Goal: Task Accomplishment & Management: Complete application form

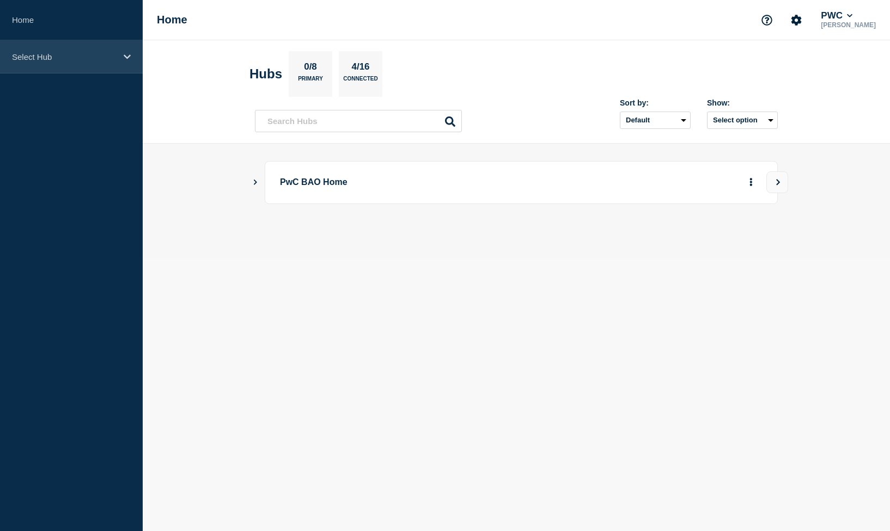
click at [57, 57] on p "Select Hub" at bounding box center [64, 56] width 105 height 9
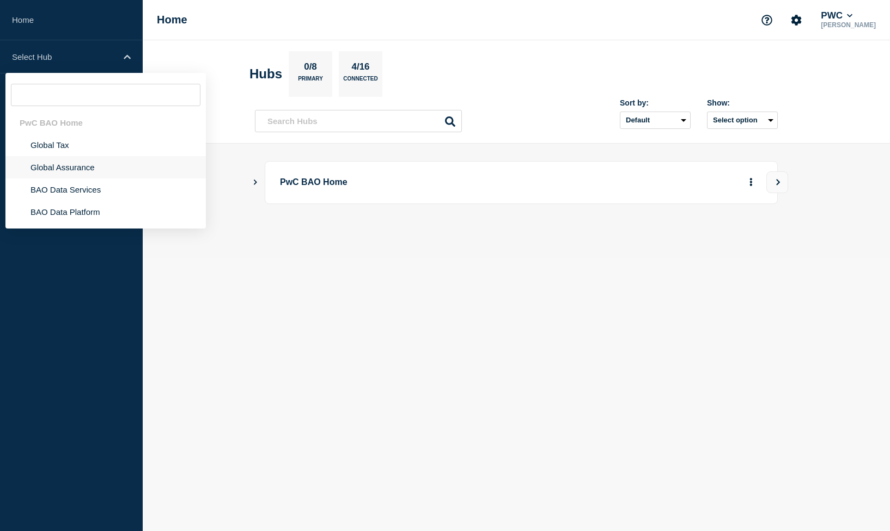
click at [117, 165] on li "Global Assurance" at bounding box center [105, 167] width 200 height 22
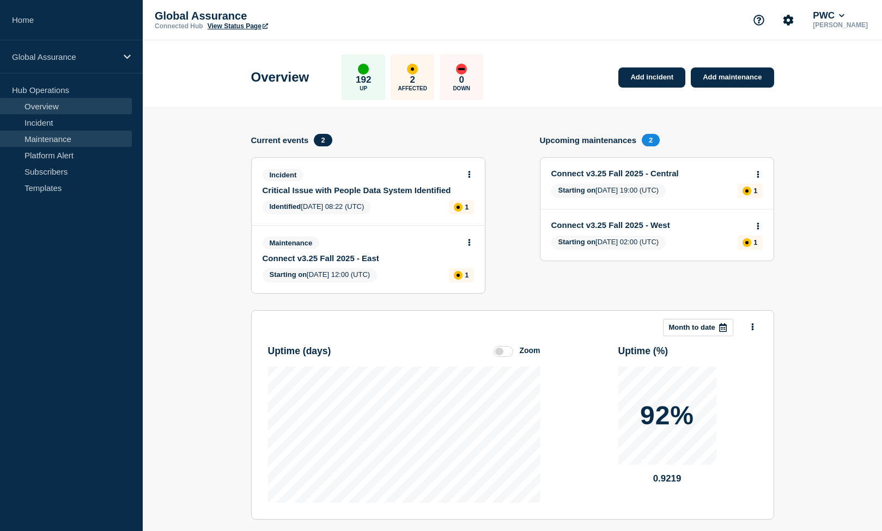
click at [75, 143] on link "Maintenance" at bounding box center [66, 139] width 132 height 16
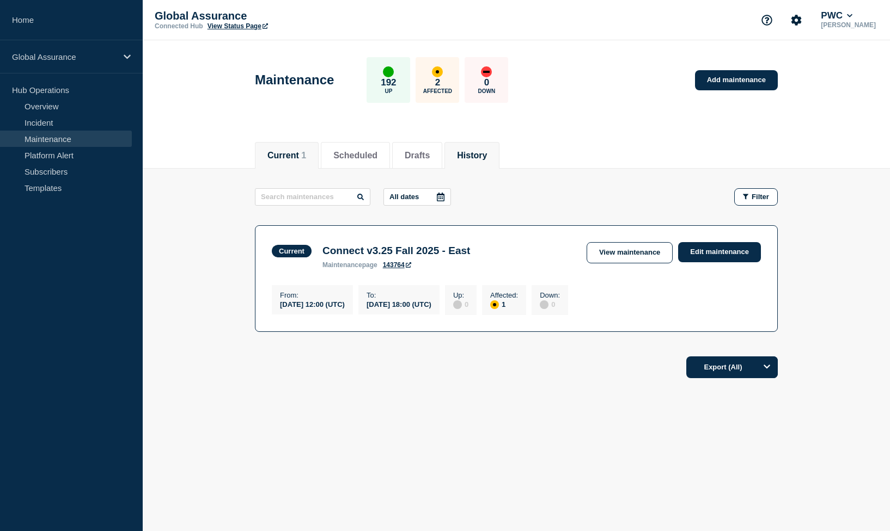
click at [485, 162] on li "History" at bounding box center [471, 155] width 55 height 27
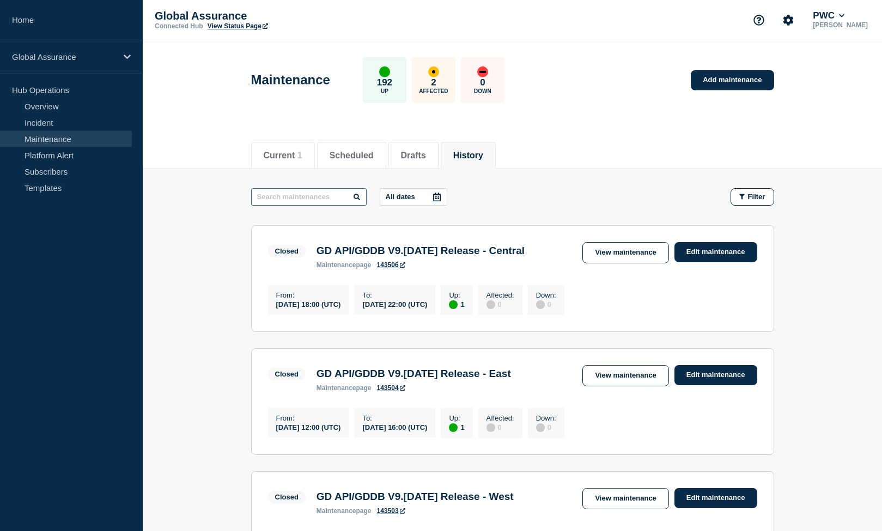
click at [321, 199] on input "text" at bounding box center [308, 196] width 115 height 17
type input "halo for"
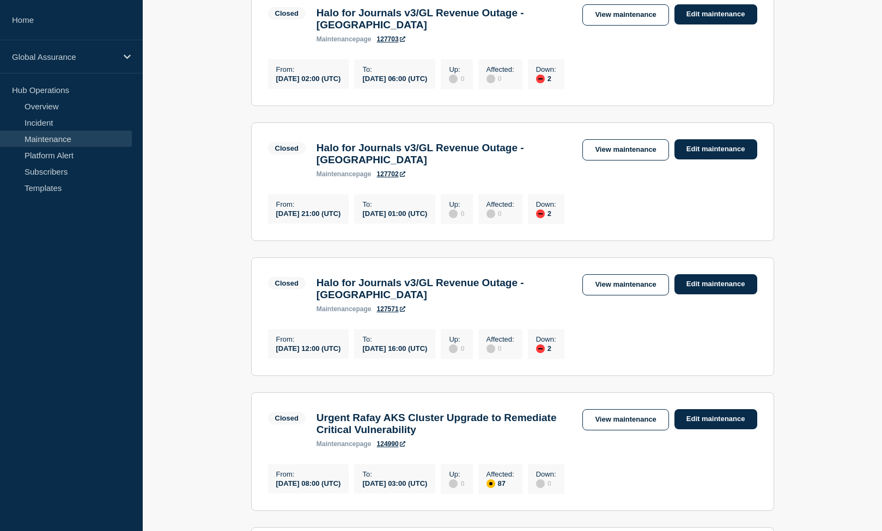
scroll to position [414, 0]
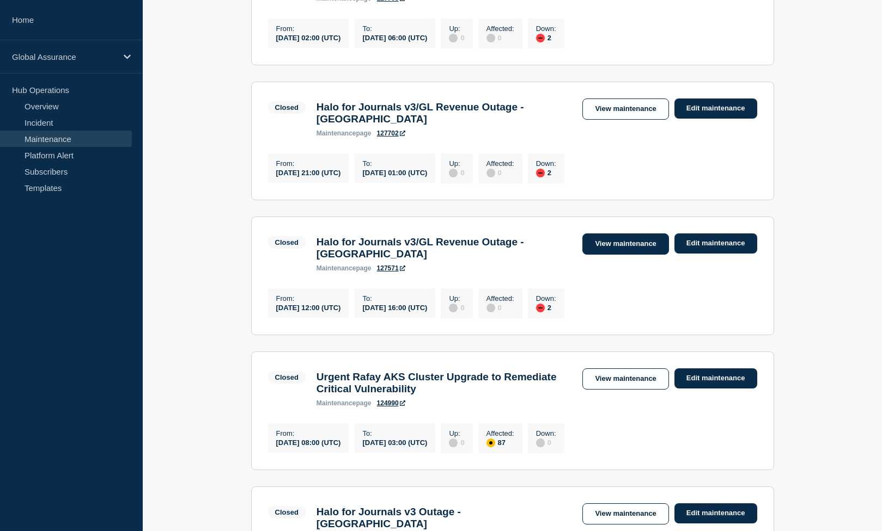
click at [643, 255] on link "View maintenance" at bounding box center [625, 244] width 86 height 21
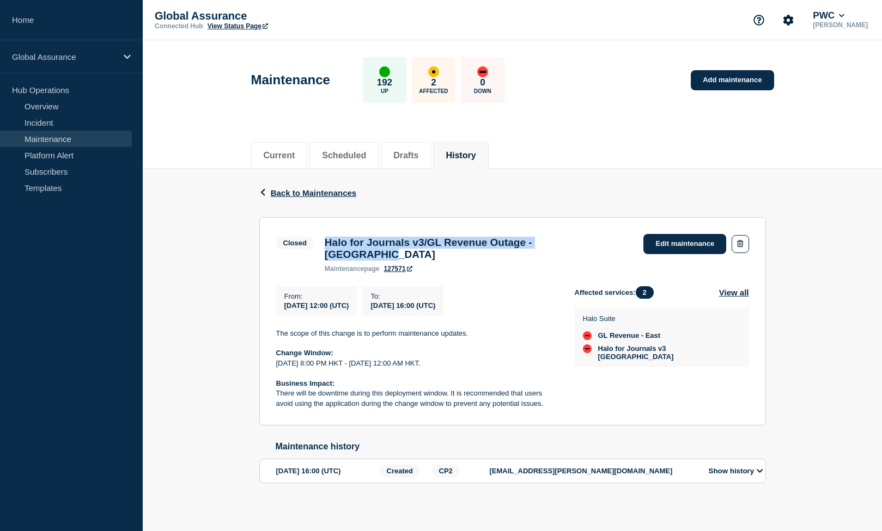
drag, startPoint x: 322, startPoint y: 246, endPoint x: 589, endPoint y: 248, distance: 267.4
click at [602, 248] on div "Closed Halo for Journals v3/GL Revenue Outage - East Region maintenance page 12…" at bounding box center [512, 253] width 473 height 39
copy h3 "Halo for Journals v3/GL Revenue Outage - [GEOGRAPHIC_DATA]"
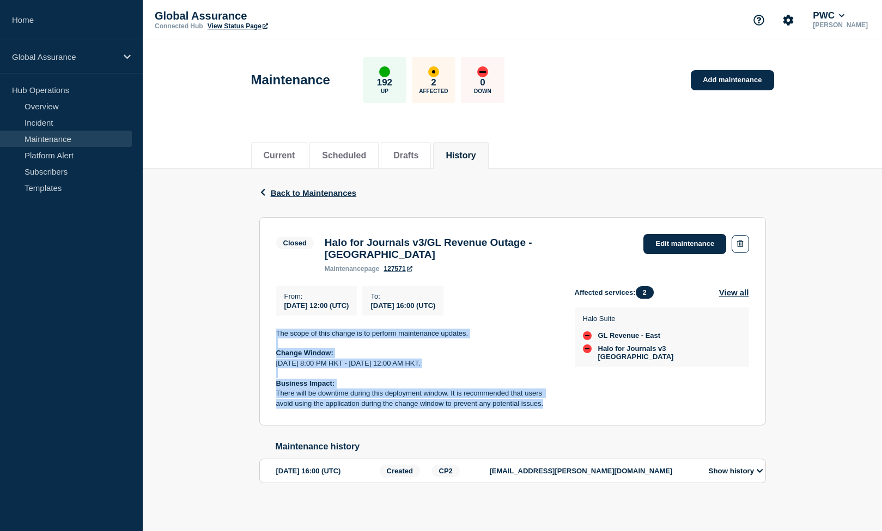
drag, startPoint x: 273, startPoint y: 330, endPoint x: 477, endPoint y: 381, distance: 209.9
click at [559, 411] on section "Closed Halo for Journals v3/GL Revenue Outage - [GEOGRAPHIC_DATA] maintenance p…" at bounding box center [512, 321] width 506 height 209
copy div "The scope of this change is to perform maintenance updates. Change Window: [DAT…"
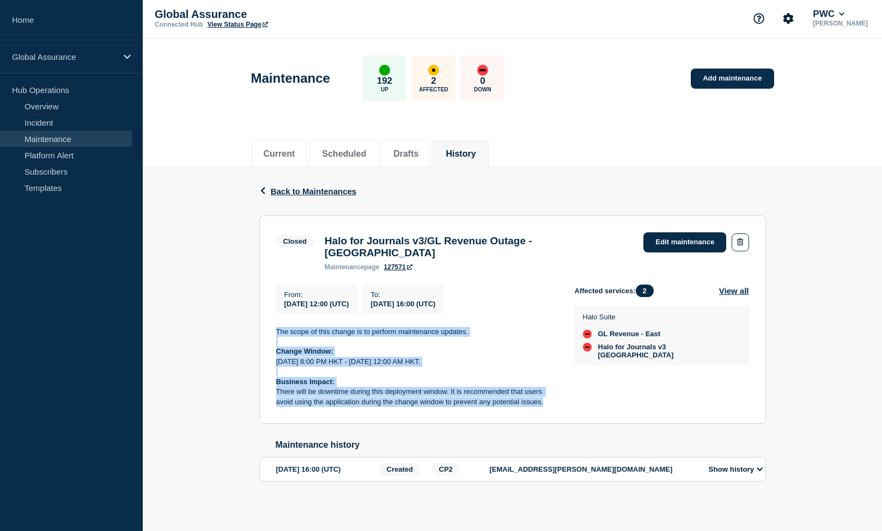
scroll to position [3, 0]
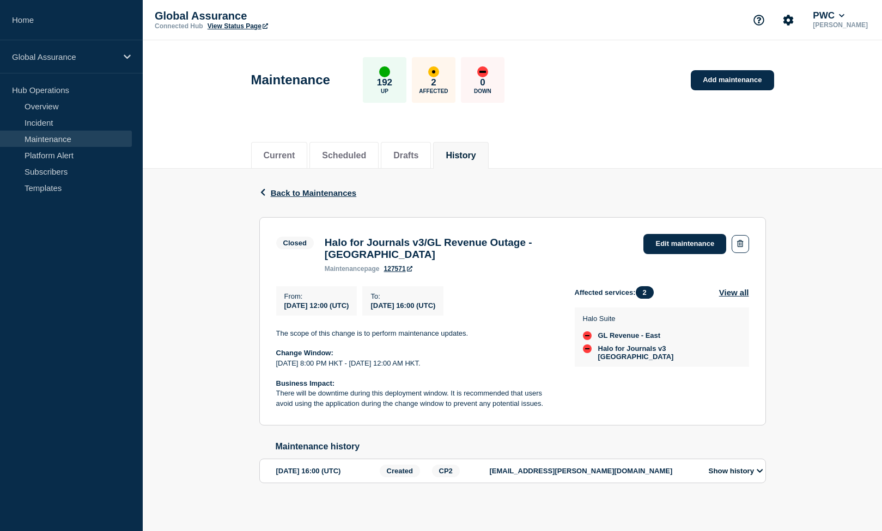
click at [727, 64] on div "Maintenance 192 Up 2 Affected 0 Down Add maintenance" at bounding box center [512, 76] width 547 height 66
click at [726, 74] on link "Add maintenance" at bounding box center [731, 80] width 83 height 20
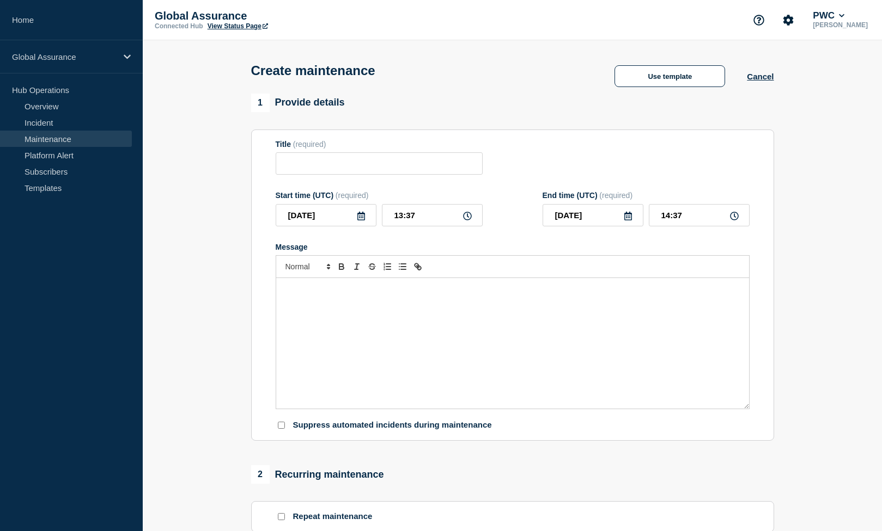
click at [383, 185] on form "Title (required) Start time (UTC) (required) 2025-09-25 13:37 End time (UTC) (r…" at bounding box center [513, 285] width 474 height 291
paste input "Halo for Journals v3/GL Revenue Outage - East Region"
type input "Halo for Journals v3/GL Revenue Outage - East Region"
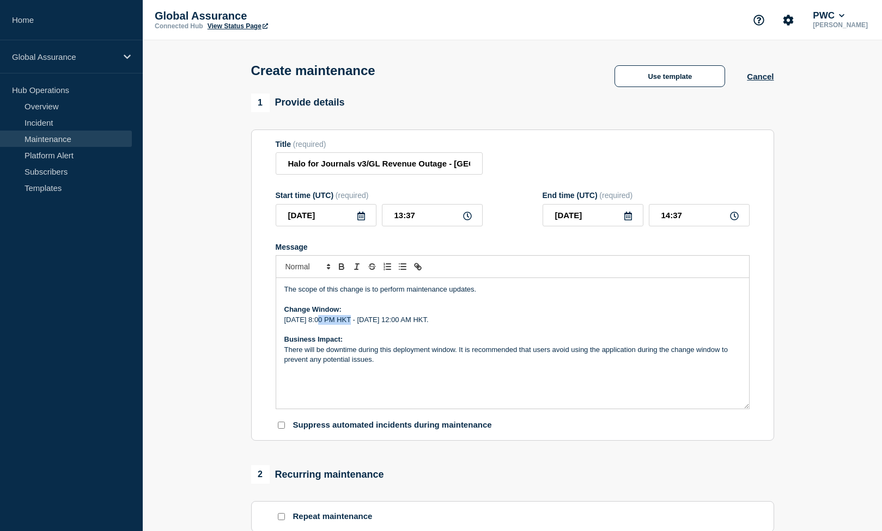
drag, startPoint x: 324, startPoint y: 332, endPoint x: 476, endPoint y: 370, distance: 157.3
click at [345, 325] on p "Thursday, May 15th, 8:00 PM HKT - Friday, May 16th, 12:00 AM HKT." at bounding box center [512, 320] width 456 height 10
drag, startPoint x: 433, startPoint y: 330, endPoint x: 457, endPoint y: 331, distance: 24.0
click at [459, 325] on p "Thursday, October 2nd, 8:00 PM HKT - Friday, May 16th, 12:00 AM HKT." at bounding box center [512, 320] width 456 height 10
click at [479, 325] on p "Thursday, October 2nd, 8:00 PM HKT - Friday, October 3rd, 12:00 AM HKT." at bounding box center [512, 320] width 456 height 10
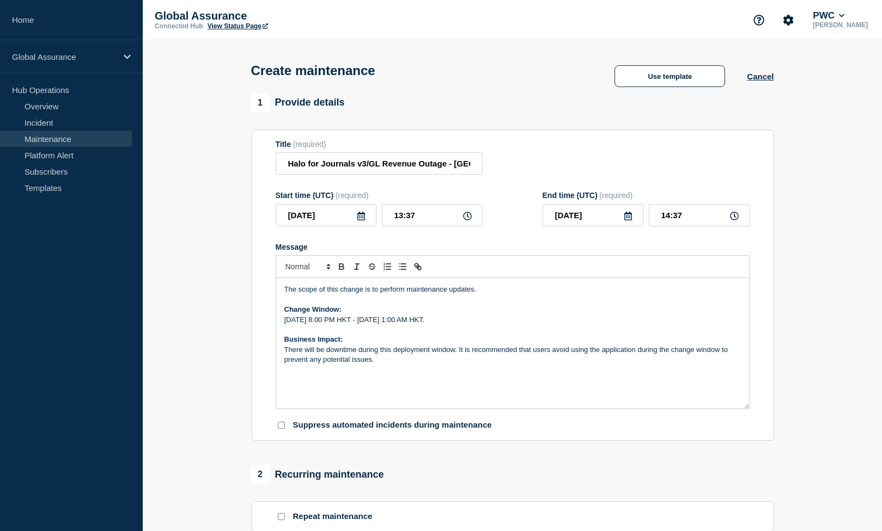
click at [195, 316] on section "1 Provide details Title (required) Halo for Journals v3/GL Revenue Outage - Eas…" at bounding box center [512, 472] width 739 height 756
click at [470, 227] on input "13:37" at bounding box center [432, 215] width 101 height 22
click at [468, 221] on icon at bounding box center [467, 216] width 9 height 9
drag, startPoint x: 418, startPoint y: 228, endPoint x: 401, endPoint y: 224, distance: 18.0
click at [401, 224] on input "13:37" at bounding box center [432, 215] width 101 height 22
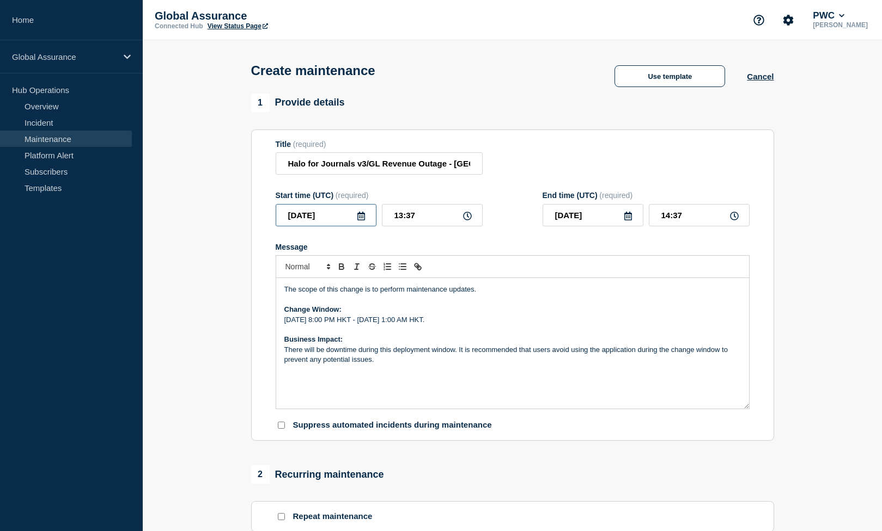
click at [354, 225] on input "2025-09-25" at bounding box center [326, 215] width 101 height 22
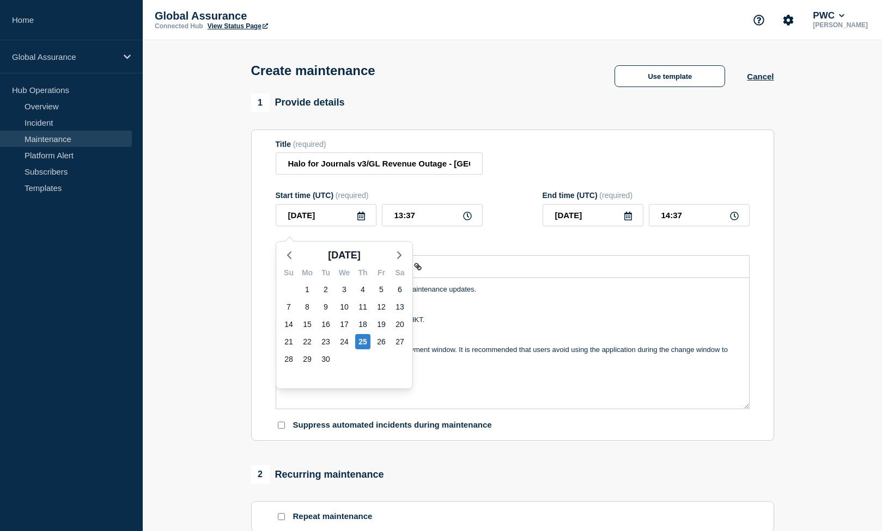
click at [358, 221] on icon at bounding box center [361, 216] width 9 height 9
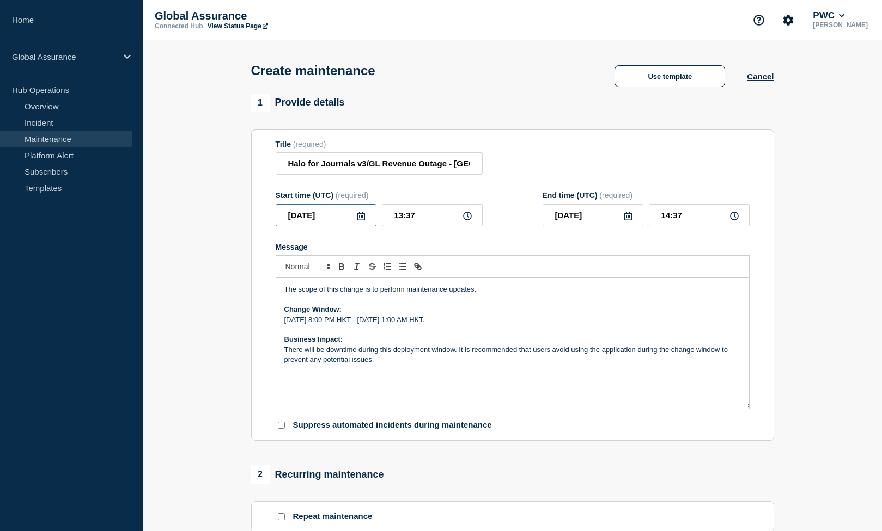
click at [365, 227] on input "2025-09-25" at bounding box center [326, 215] width 101 height 22
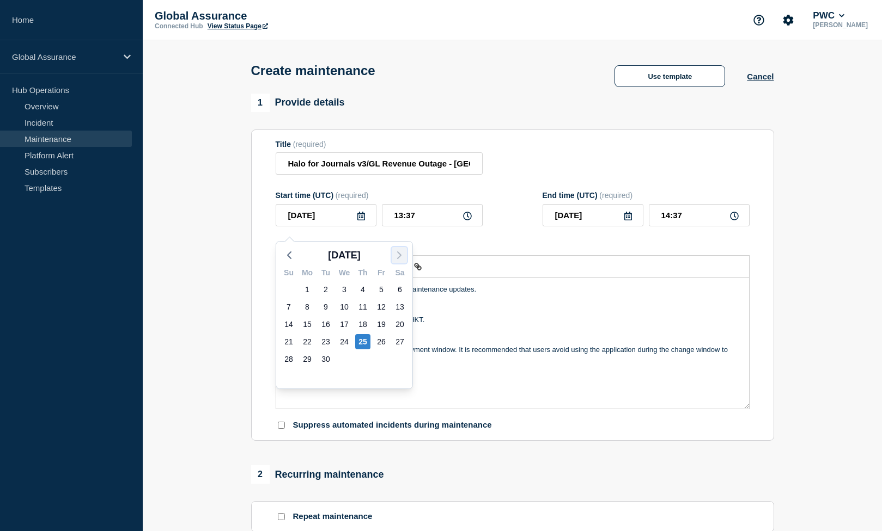
click at [401, 255] on polyline "button" at bounding box center [399, 255] width 3 height 7
click at [367, 290] on div "2" at bounding box center [362, 289] width 15 height 15
type input "2025-10-02"
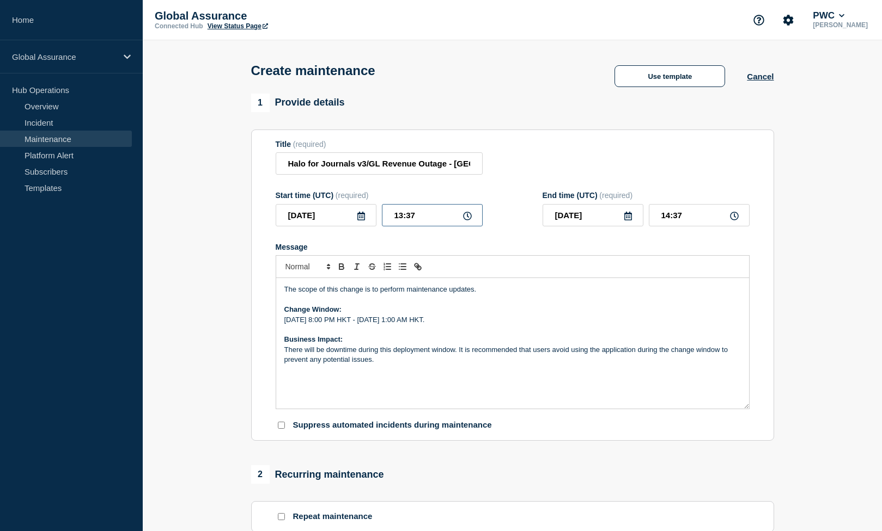
drag, startPoint x: 419, startPoint y: 225, endPoint x: 383, endPoint y: 225, distance: 35.9
click at [383, 225] on input "13:37" at bounding box center [432, 215] width 101 height 22
type input "12:00"
drag, startPoint x: 683, startPoint y: 223, endPoint x: 638, endPoint y: 225, distance: 44.7
click at [638, 225] on div "2025-10-02 13:00" at bounding box center [645, 215] width 207 height 22
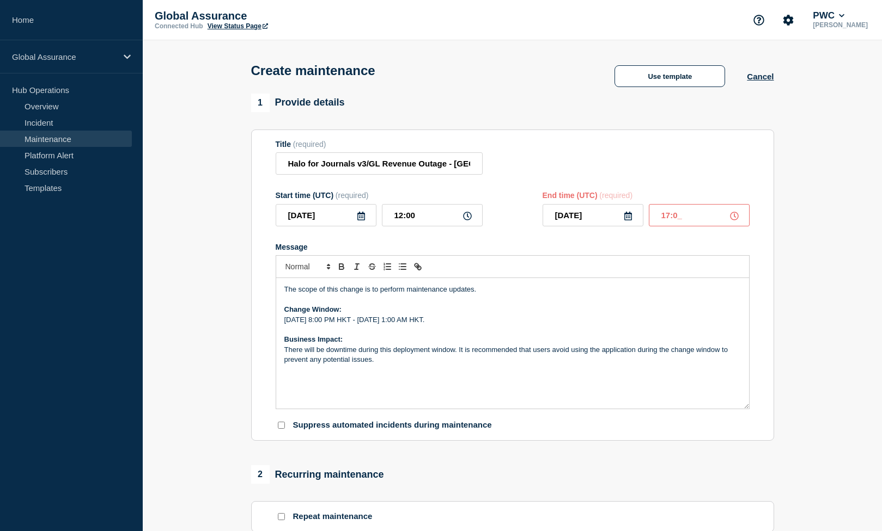
type input "17:00"
click at [818, 263] on section "1 Provide details Title (required) Halo for Journals v3/GL Revenue Outage - Eas…" at bounding box center [512, 472] width 739 height 756
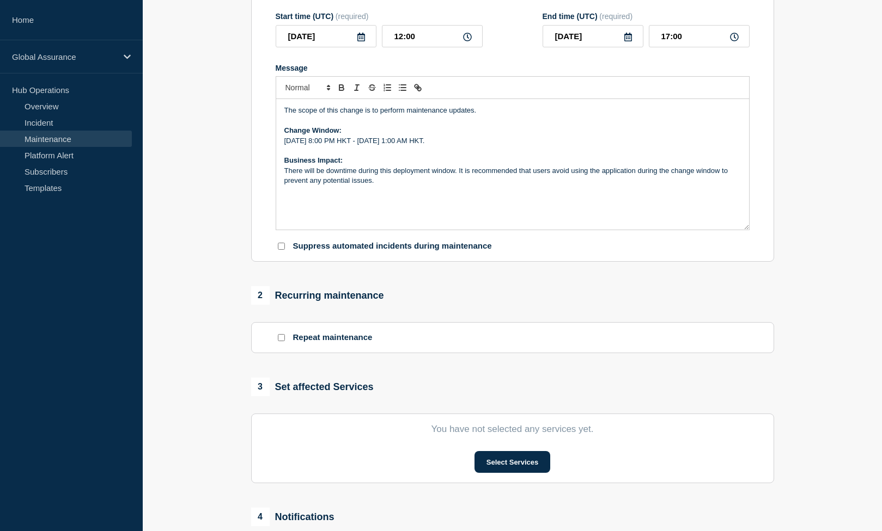
scroll to position [431, 0]
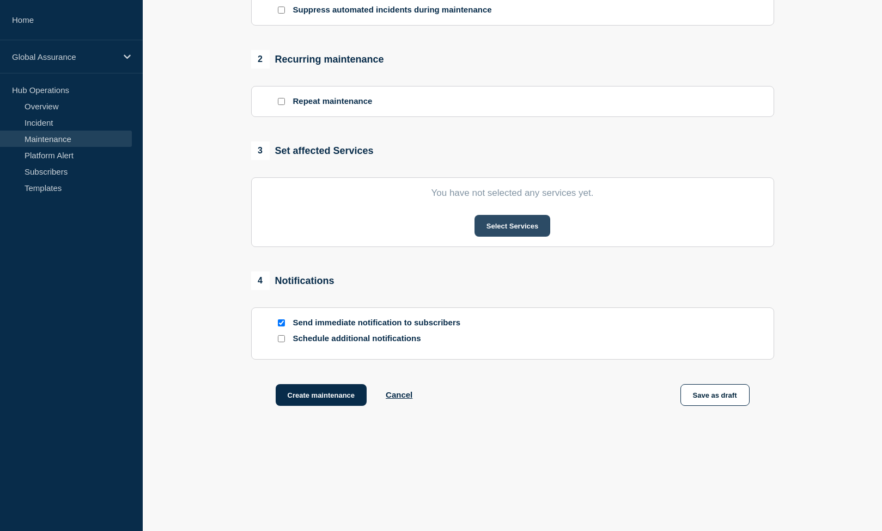
click at [508, 225] on button "Select Services" at bounding box center [512, 226] width 76 height 22
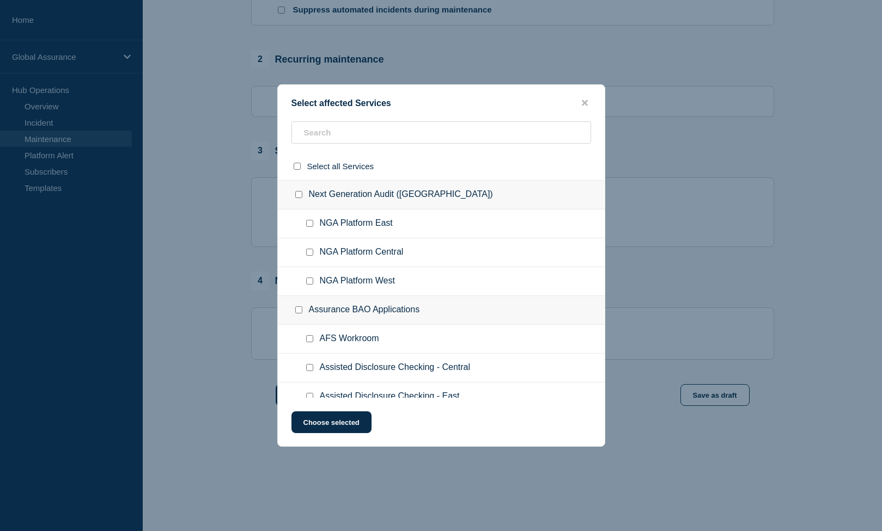
click at [408, 108] on div "Select affected Services Select all Services Next Generation Audit (NGA) NGA Pl…" at bounding box center [441, 265] width 328 height 363
drag, startPoint x: 402, startPoint y: 132, endPoint x: 402, endPoint y: 138, distance: 6.0
click at [402, 138] on input "text" at bounding box center [441, 132] width 300 height 22
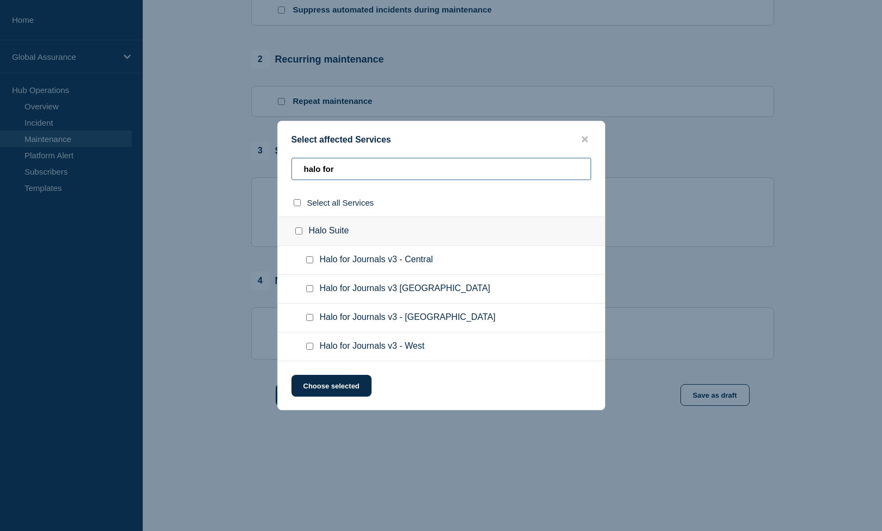
type input "halo for"
click at [309, 289] on input "Halo for Journals v3 East Region checkbox" at bounding box center [309, 288] width 7 height 7
checkbox input "true"
drag, startPoint x: 344, startPoint y: 167, endPoint x: 262, endPoint y: 157, distance: 82.3
click at [263, 158] on div "Select affected Services halo for Select all Services Halo Suite Halo for Journ…" at bounding box center [441, 265] width 882 height 531
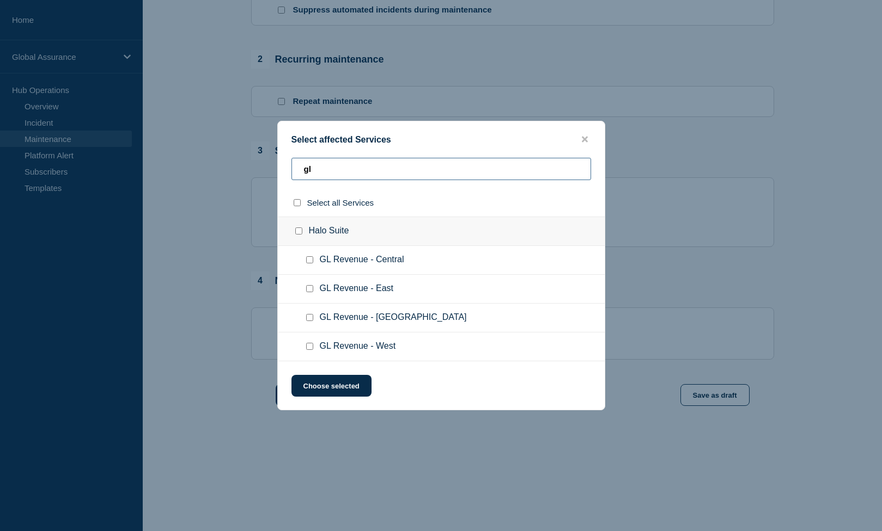
type input "gl"
click at [309, 285] on div at bounding box center [312, 289] width 16 height 11
click at [309, 290] on input "GL Revenue - East checkbox" at bounding box center [309, 288] width 7 height 7
checkbox input "true"
click at [343, 395] on button "Choose selected" at bounding box center [331, 386] width 80 height 22
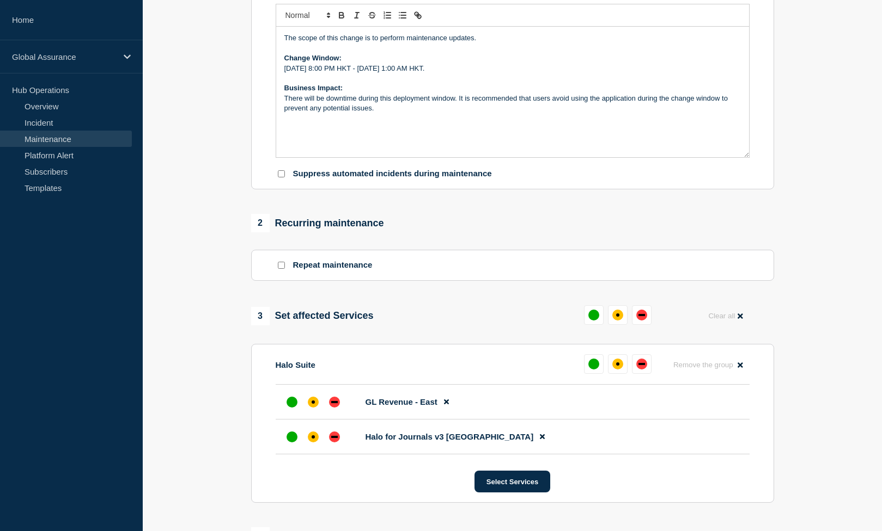
scroll to position [274, 0]
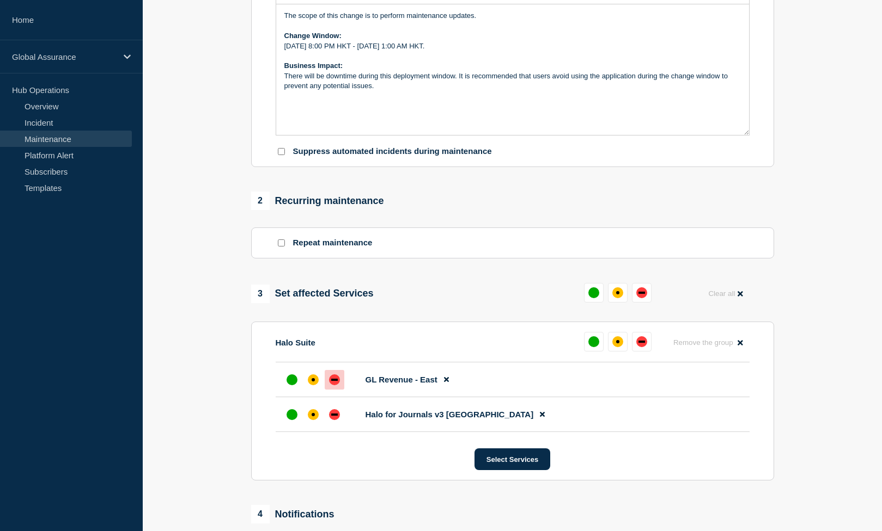
click at [338, 390] on div at bounding box center [335, 380] width 20 height 20
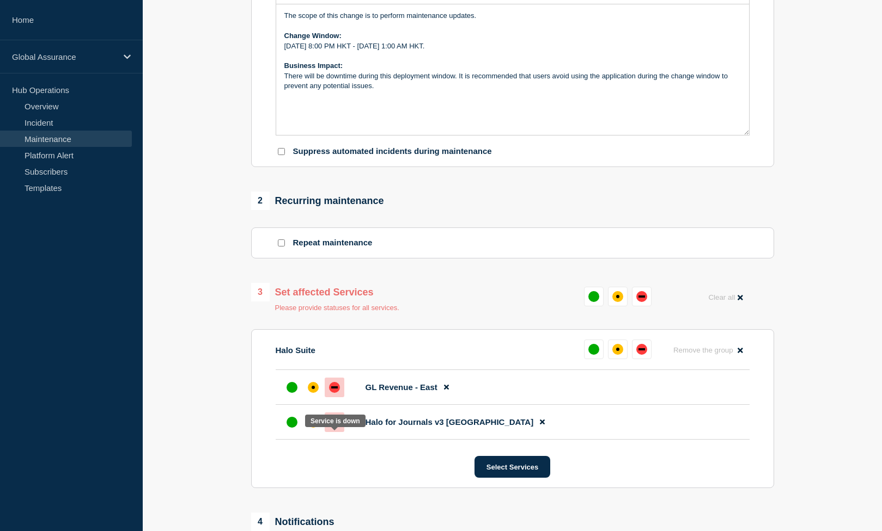
click at [340, 432] on div at bounding box center [335, 423] width 20 height 20
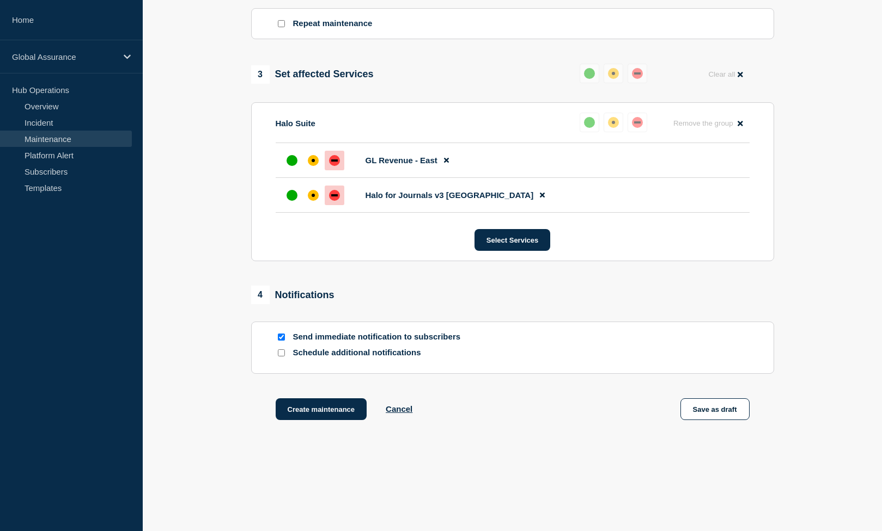
scroll to position [528, 0]
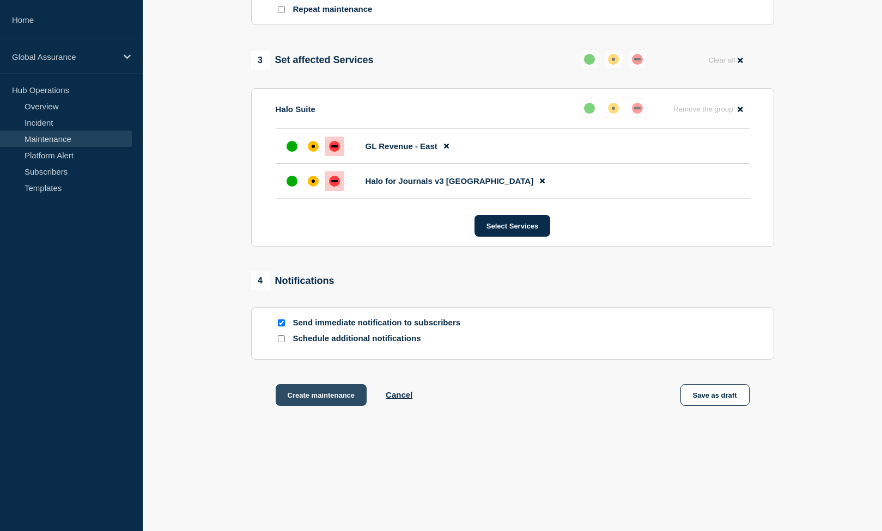
click at [335, 398] on button "Create maintenance" at bounding box center [321, 395] width 91 height 22
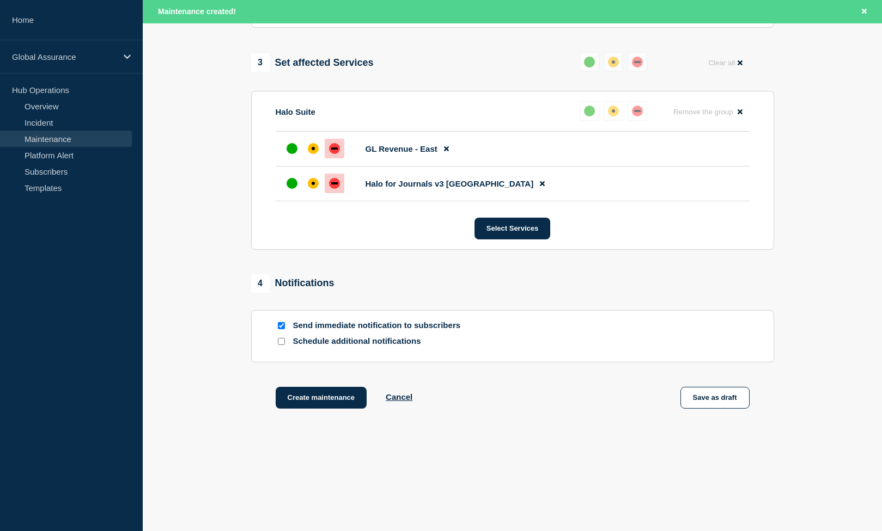
scroll to position [0, 0]
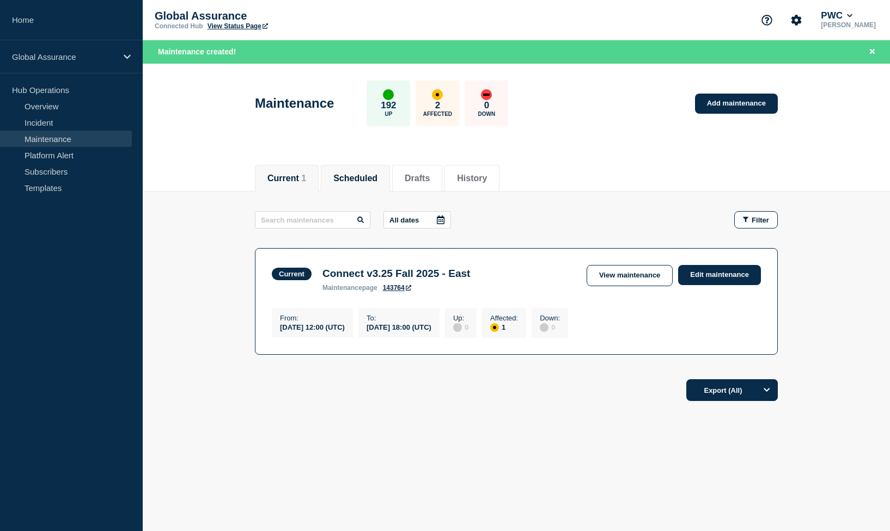
click at [387, 183] on li "Scheduled" at bounding box center [355, 178] width 69 height 27
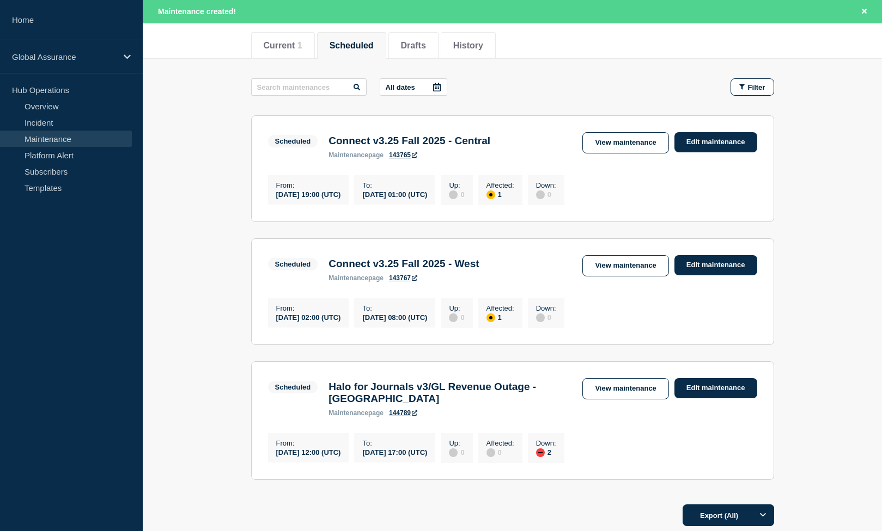
scroll to position [247, 0]
